Goal: Information Seeking & Learning: Learn about a topic

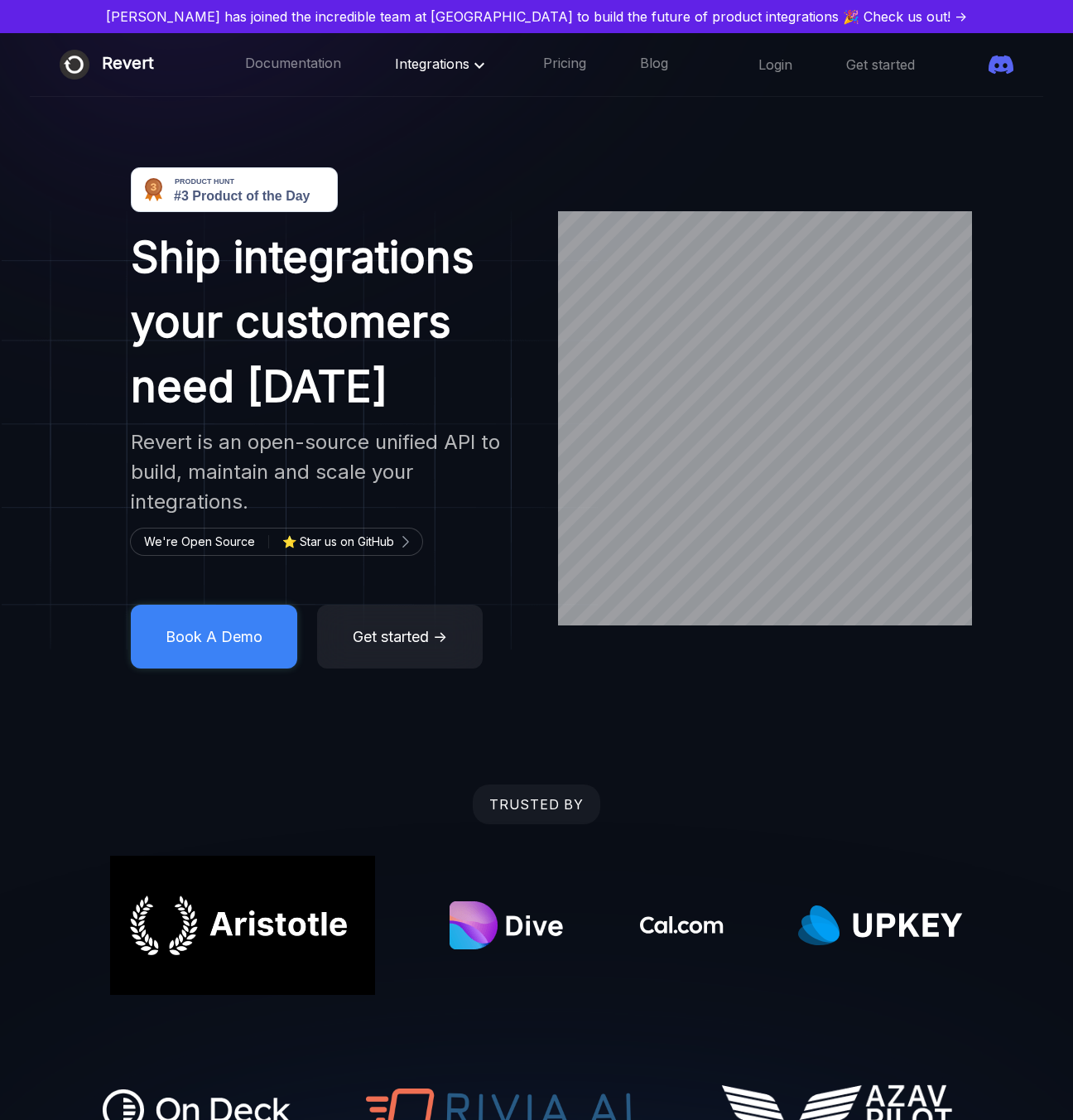
click at [403, 70] on span "Integrations" at bounding box center [442, 63] width 95 height 16
click at [408, 106] on link "CRM" at bounding box center [455, 106] width 118 height 33
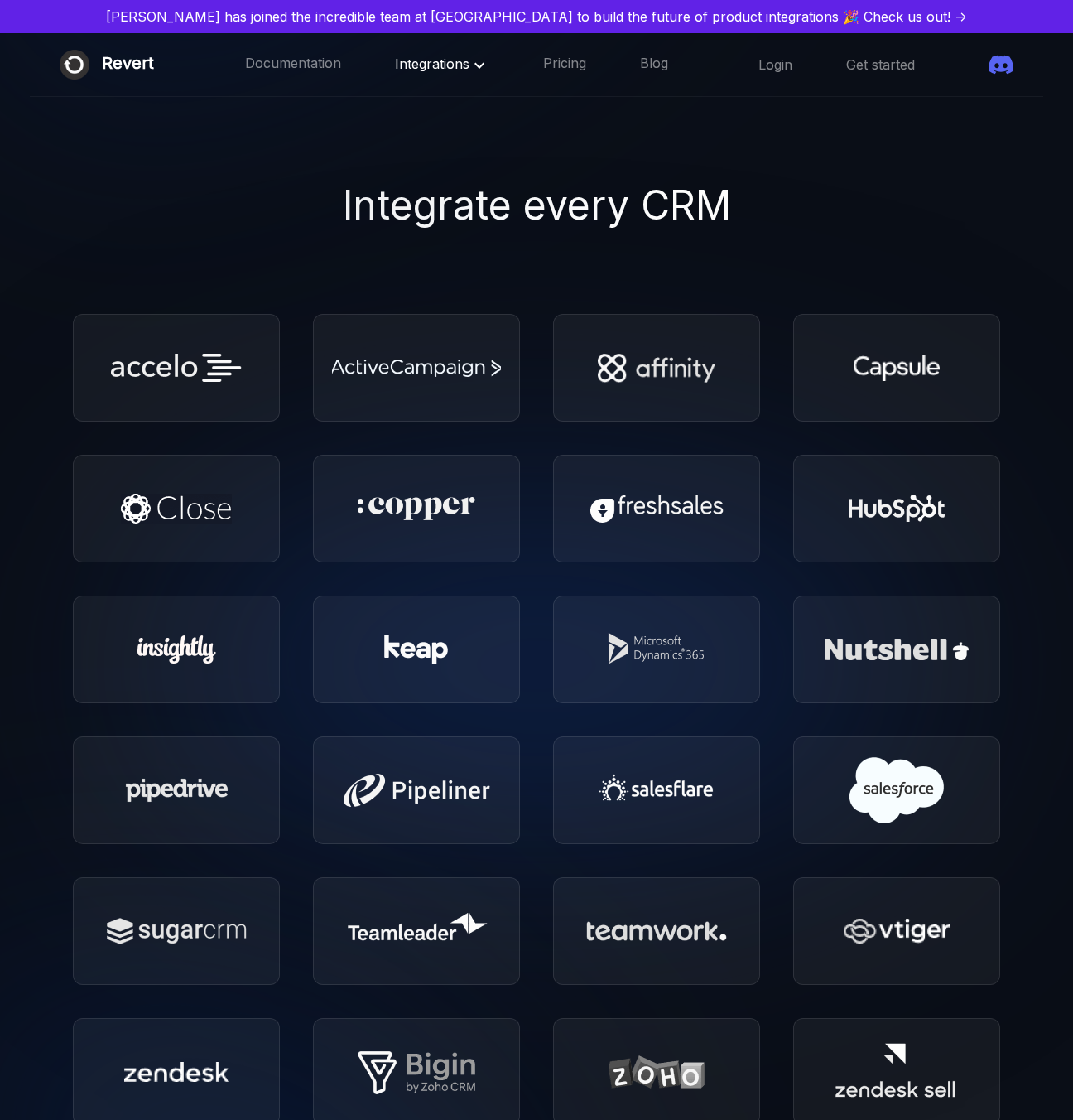
click at [411, 69] on span "Integrations" at bounding box center [442, 63] width 95 height 16
click at [404, 140] on link "TICKETING" at bounding box center [455, 139] width 118 height 33
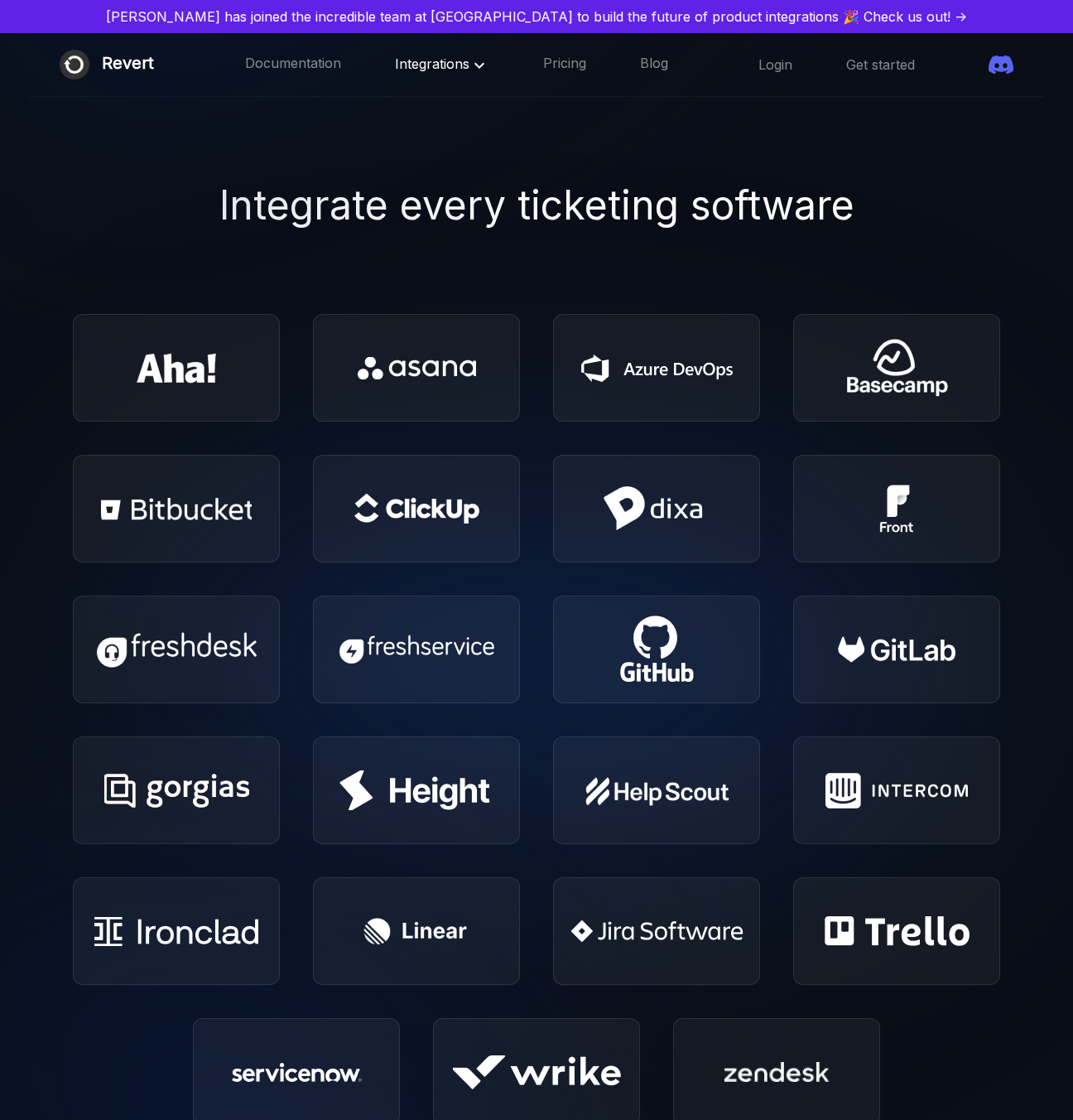
click at [405, 58] on span "Integrations" at bounding box center [442, 63] width 95 height 16
click at [401, 176] on link "ACCOUNTING" at bounding box center [455, 172] width 118 height 33
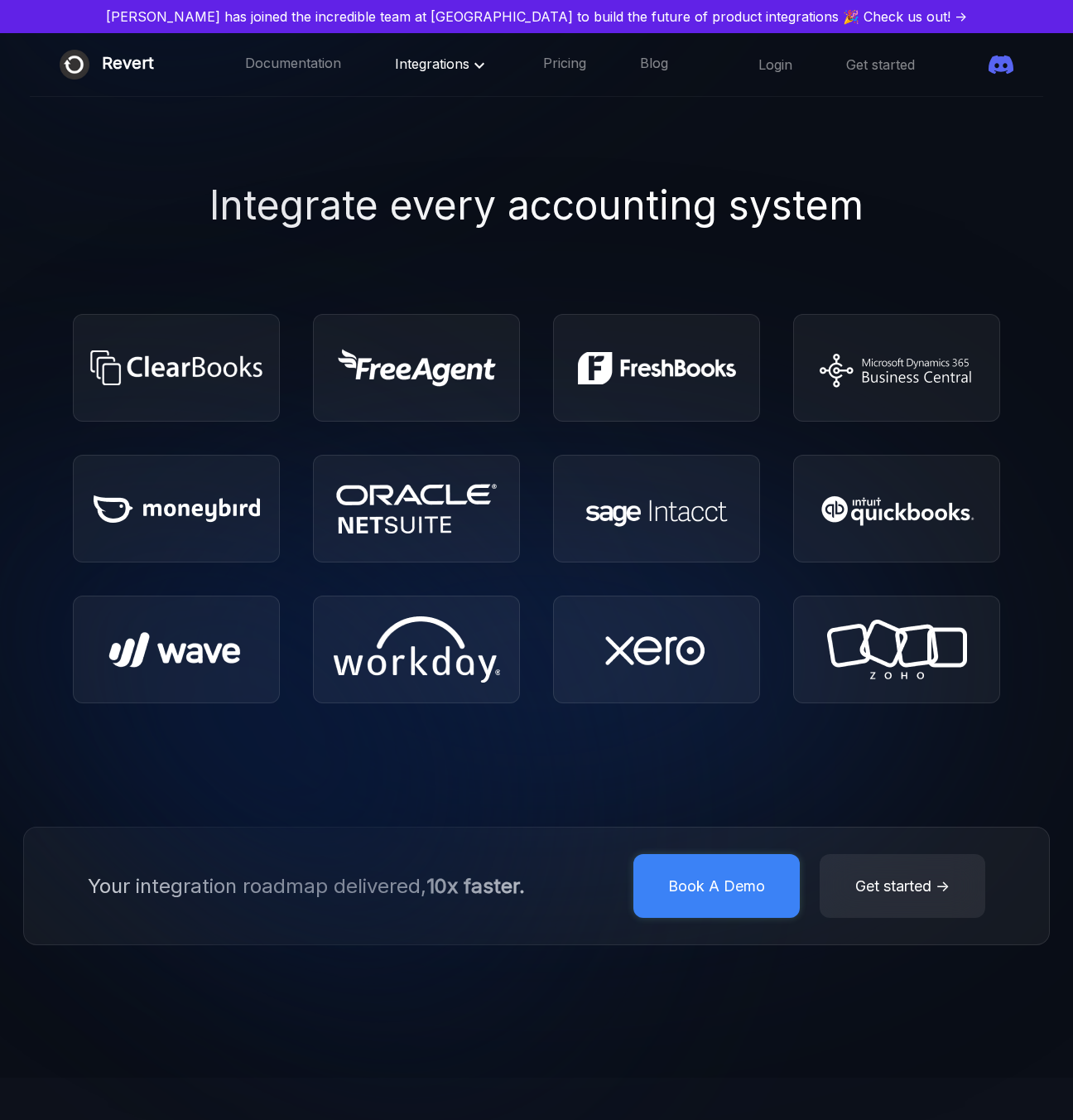
drag, startPoint x: 399, startPoint y: 70, endPoint x: 401, endPoint y: 101, distance: 31.1
click at [400, 72] on div "Integrations" at bounding box center [442, 64] width 95 height 21
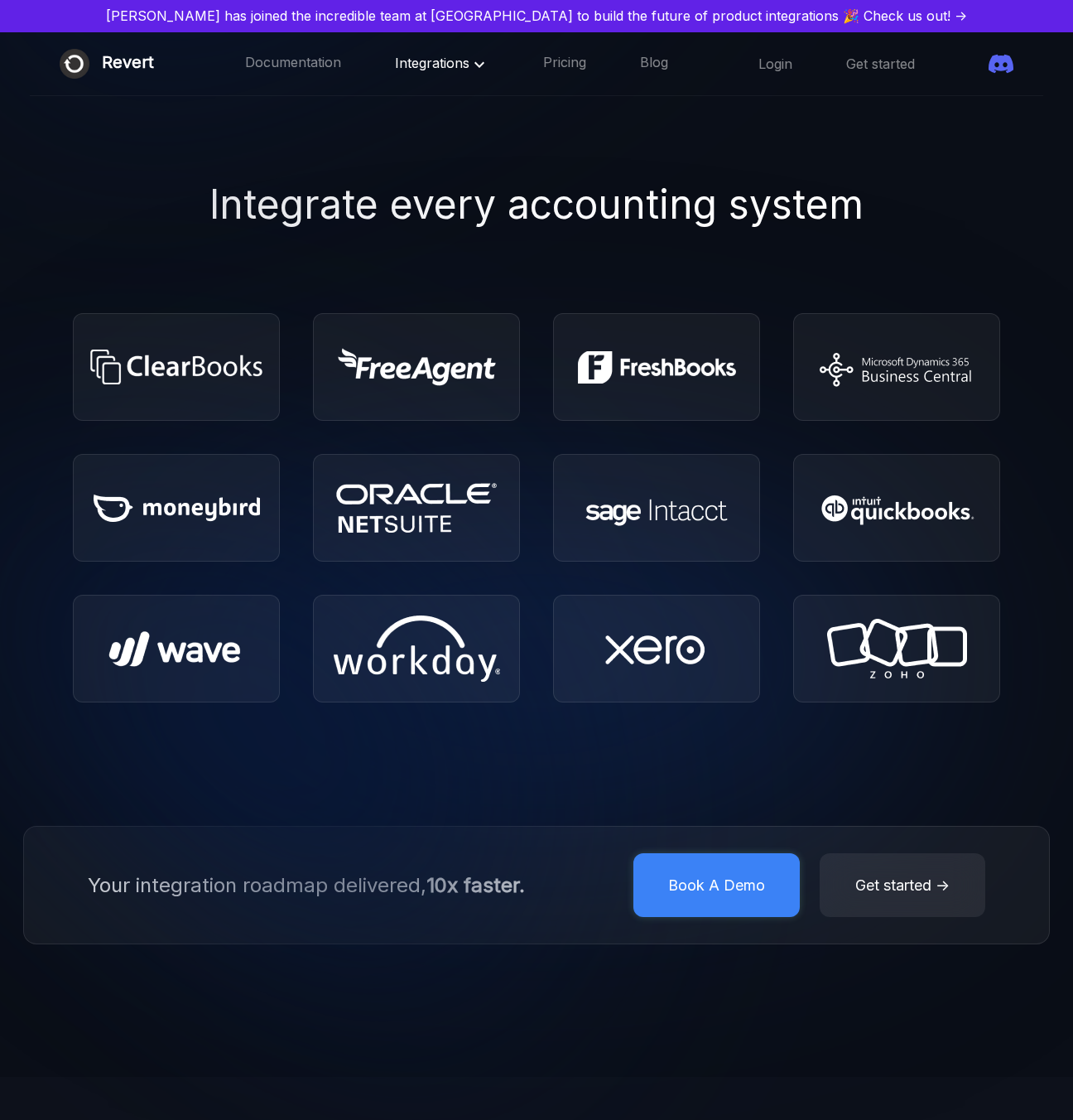
click at [412, 61] on span "Integrations" at bounding box center [442, 62] width 95 height 16
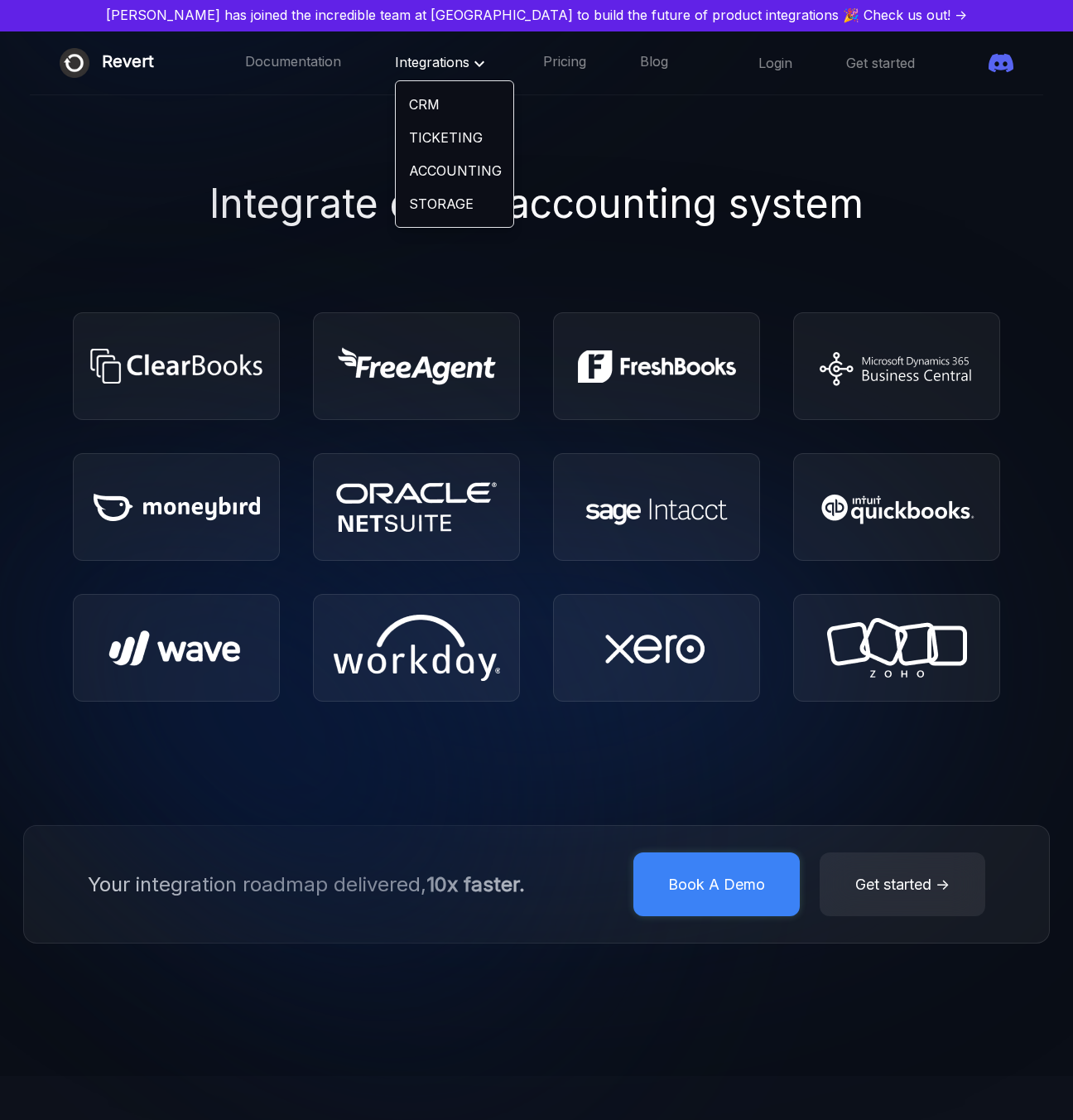
scroll to position [19, 0]
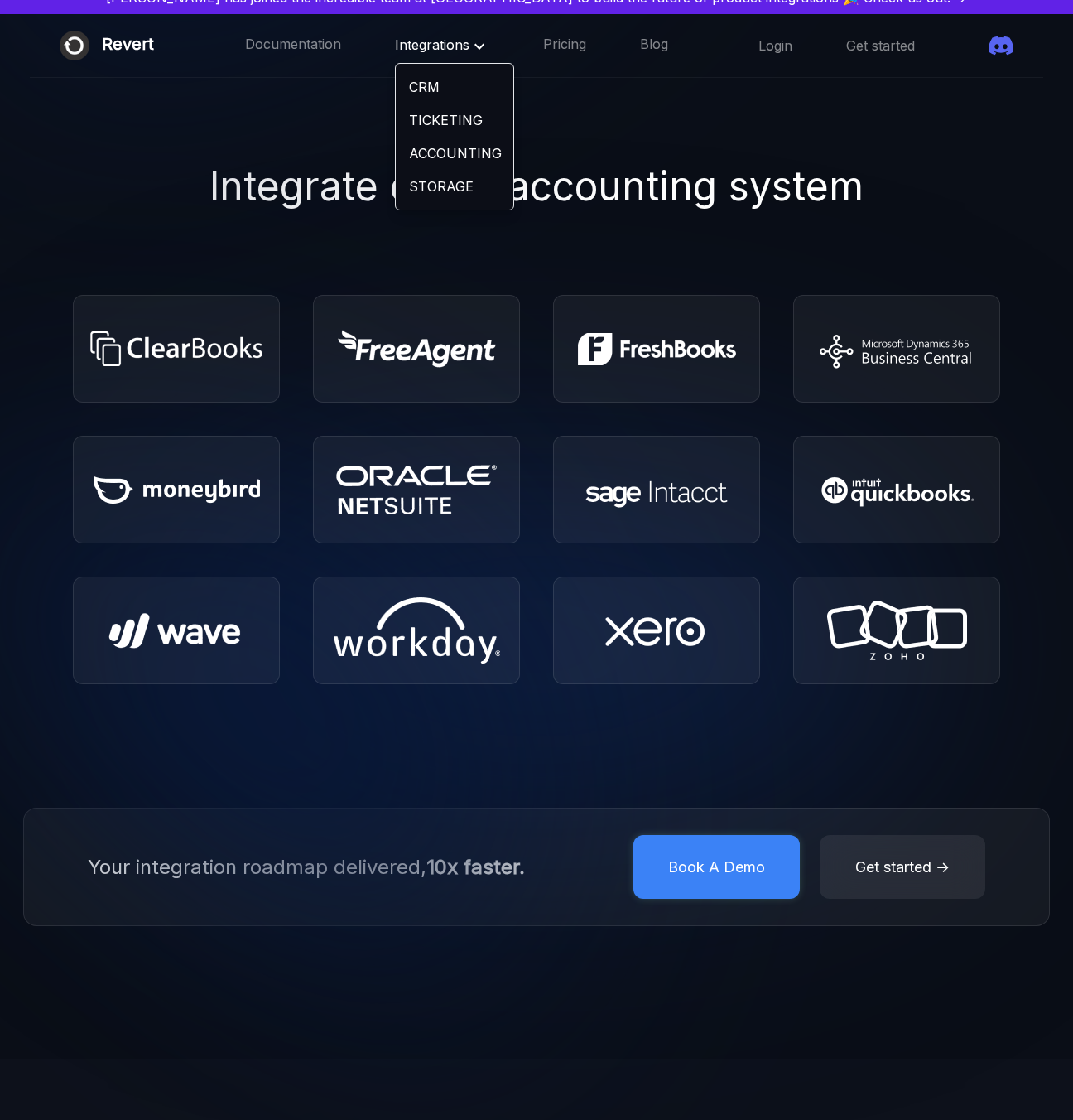
click at [431, 190] on link "STORAGE" at bounding box center [455, 186] width 118 height 33
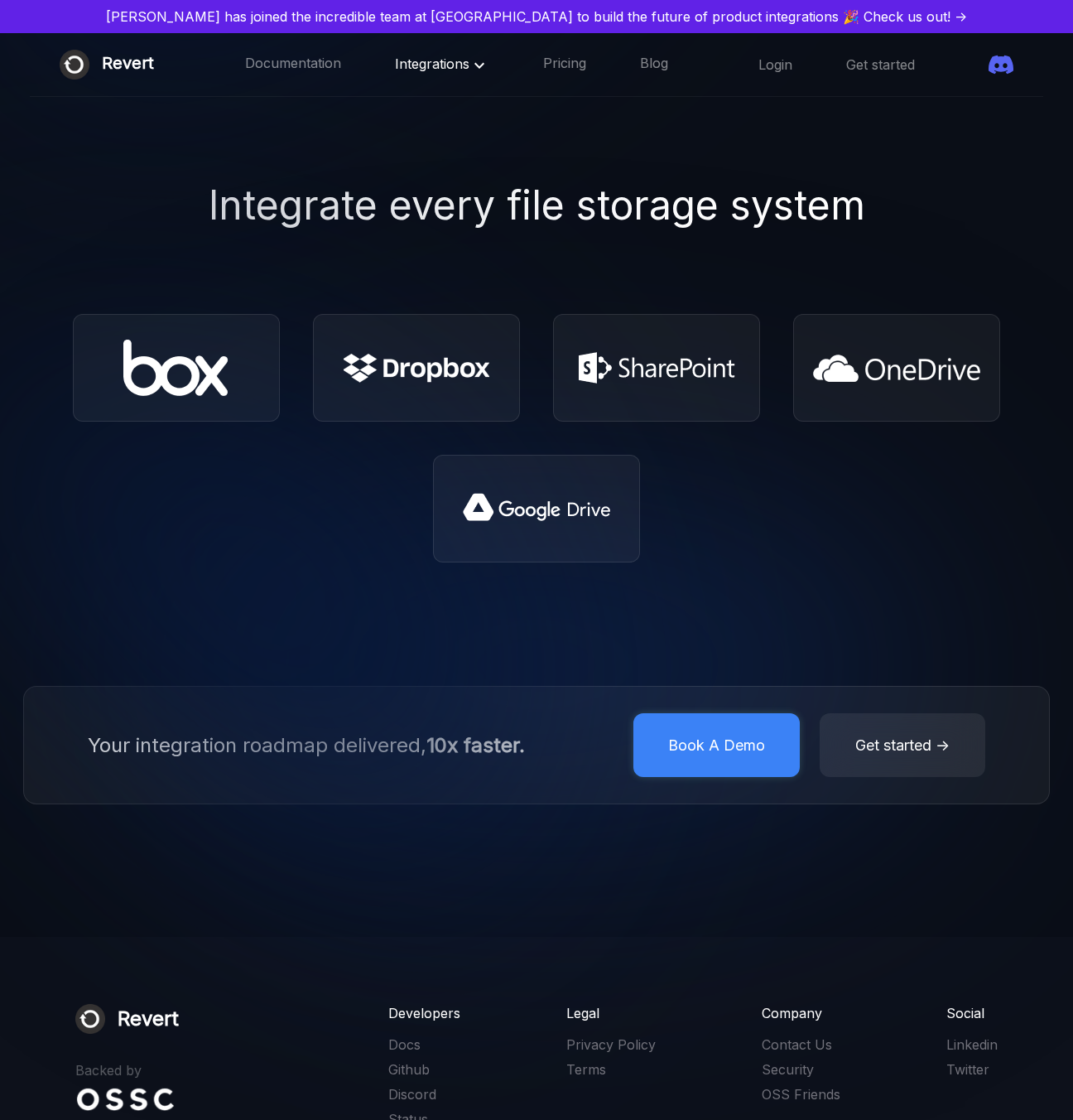
click at [802, 14] on link "[PERSON_NAME] has joined the incredible team at [GEOGRAPHIC_DATA] to build the …" at bounding box center [537, 16] width 1060 height 20
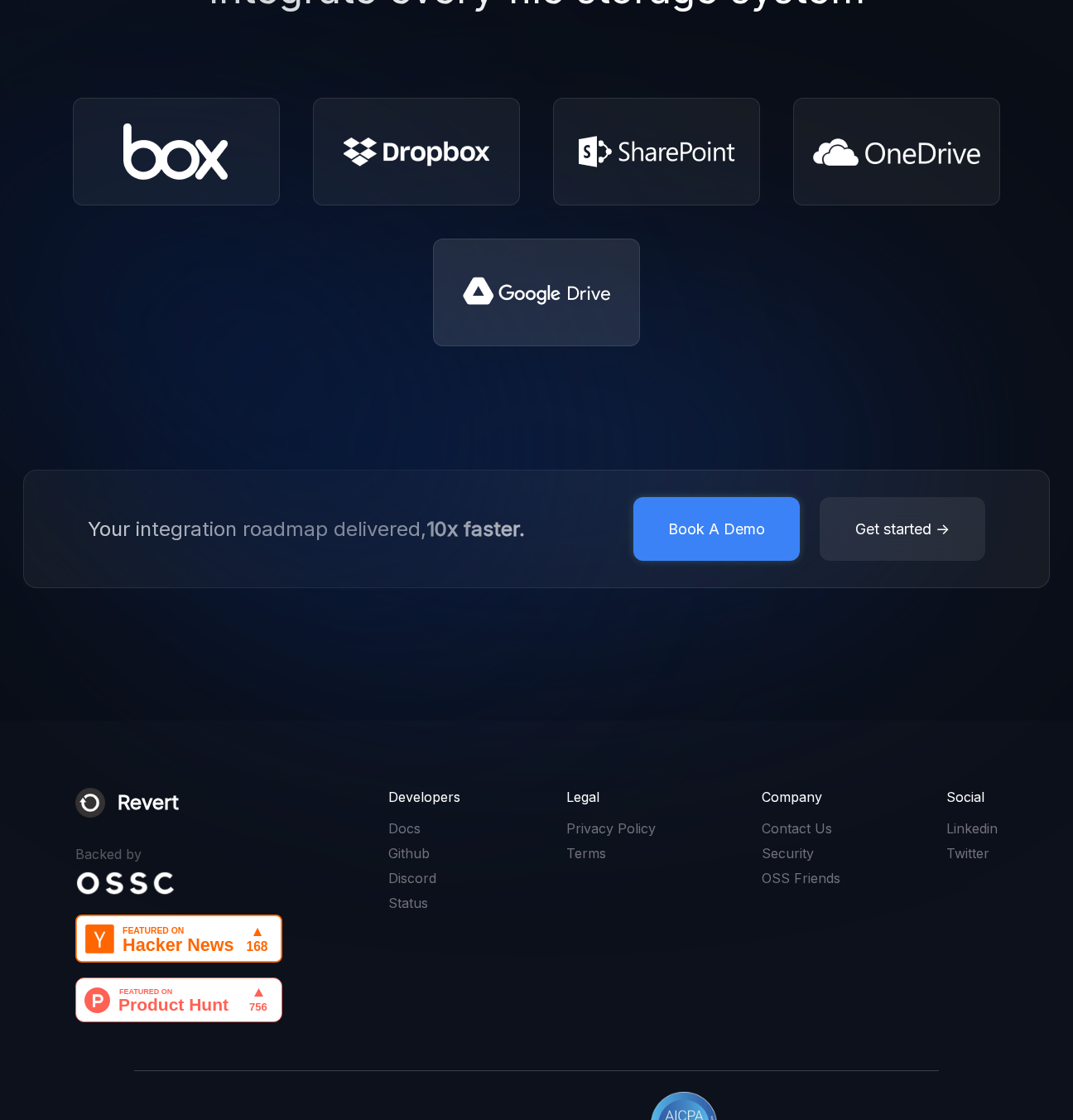
scroll to position [317, 0]
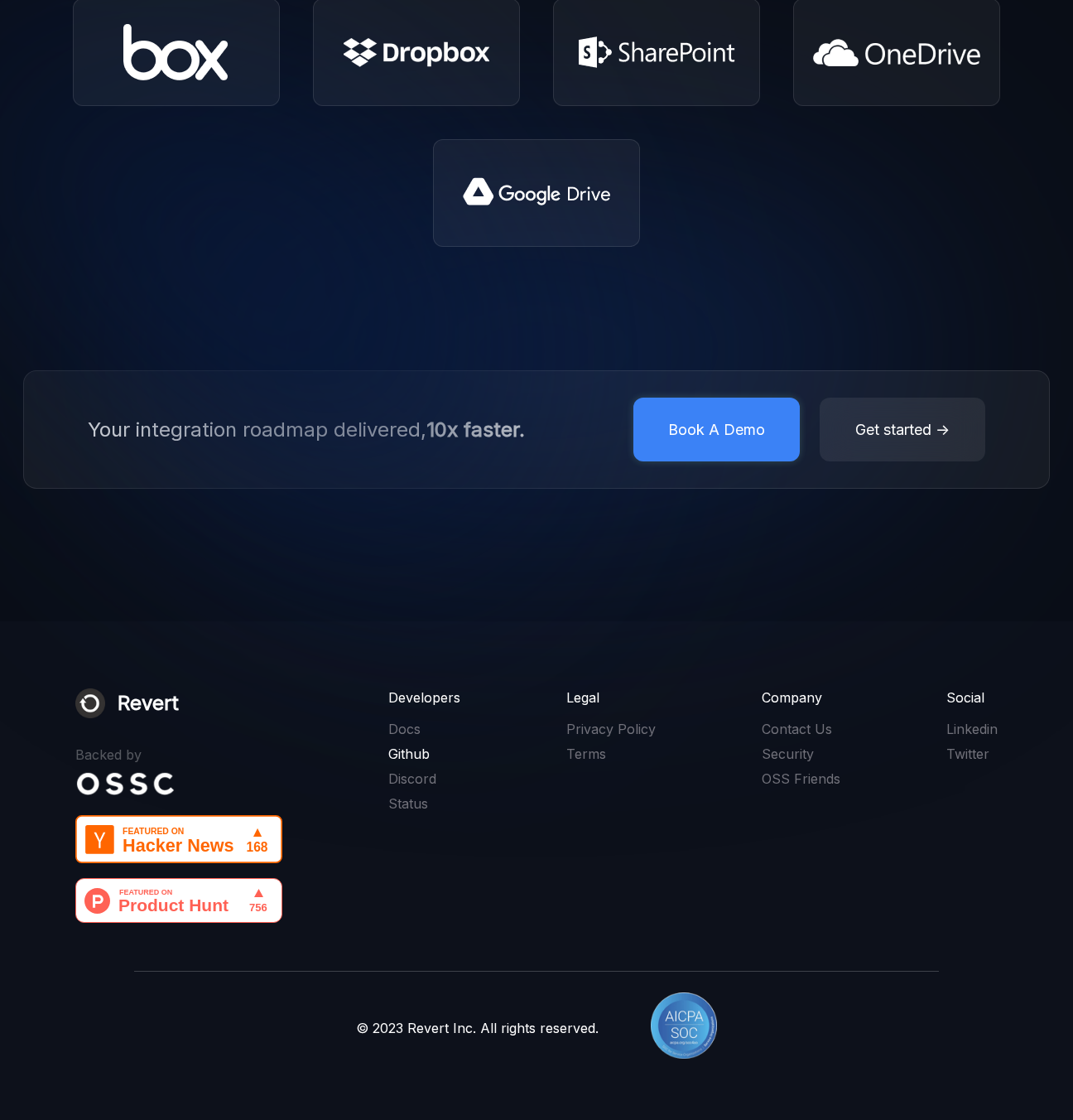
click at [411, 754] on link "Github" at bounding box center [424, 753] width 72 height 18
